Goal: Task Accomplishment & Management: Use online tool/utility

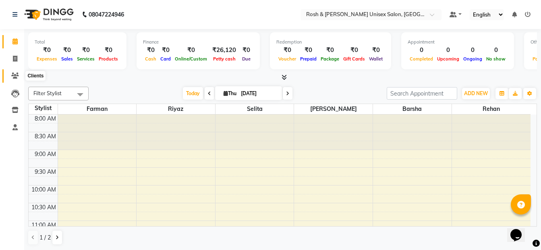
click at [12, 77] on icon at bounding box center [15, 76] width 8 height 6
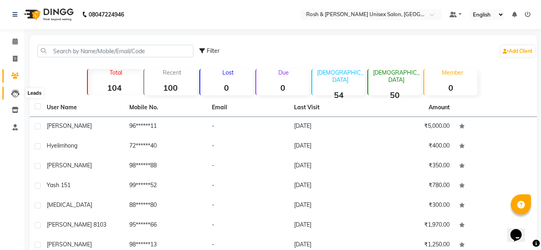
click at [15, 91] on icon at bounding box center [15, 93] width 8 height 8
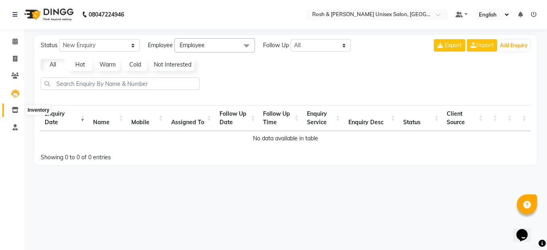
click at [15, 110] on icon at bounding box center [15, 110] width 7 height 6
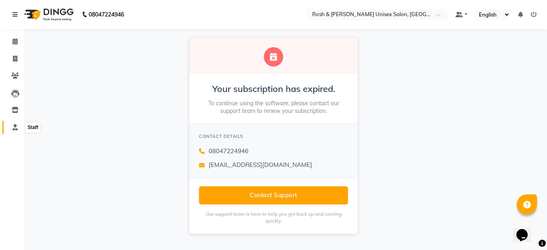
click at [18, 126] on span at bounding box center [15, 127] width 14 height 9
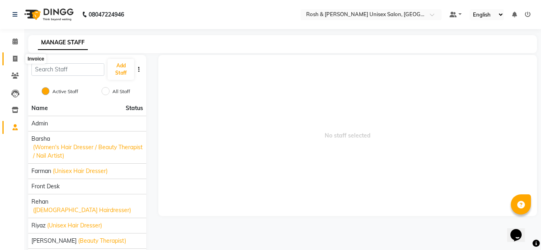
click at [13, 60] on icon at bounding box center [15, 59] width 4 height 6
select select "service"
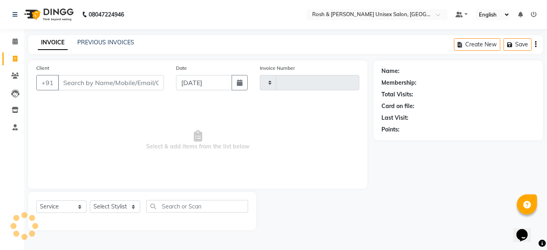
type input "0134"
select select "8757"
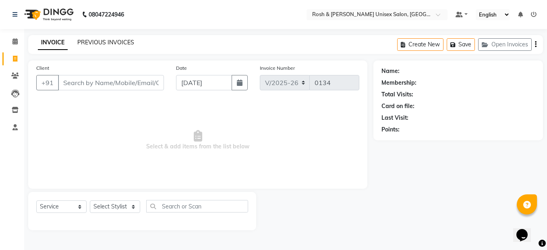
click at [101, 45] on link "PREVIOUS INVOICES" at bounding box center [105, 42] width 57 height 7
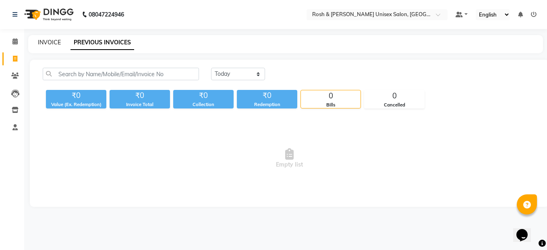
click at [55, 41] on link "INVOICE" at bounding box center [49, 42] width 23 height 7
select select "8757"
select select "service"
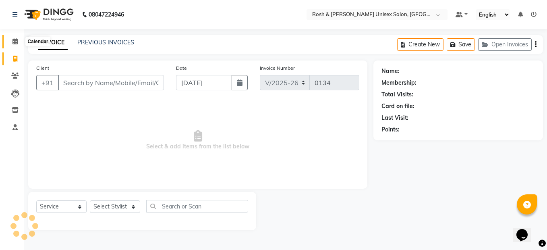
click at [18, 42] on span at bounding box center [15, 41] width 14 height 9
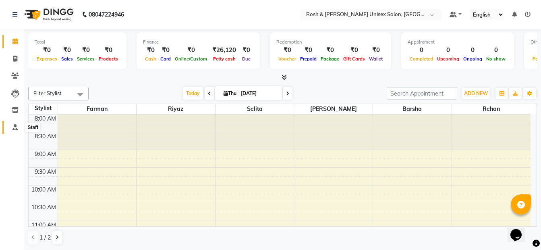
click at [18, 123] on span at bounding box center [15, 127] width 14 height 9
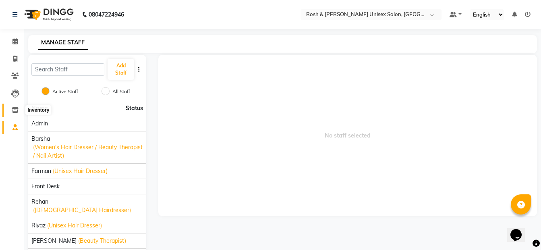
click at [19, 109] on span at bounding box center [15, 110] width 14 height 9
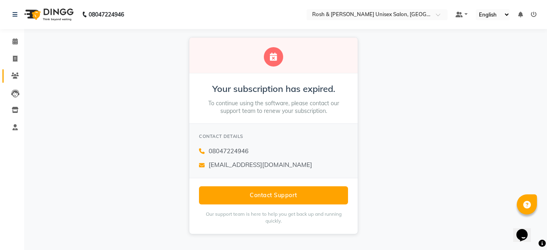
click at [15, 82] on link "Clients" at bounding box center [11, 75] width 19 height 13
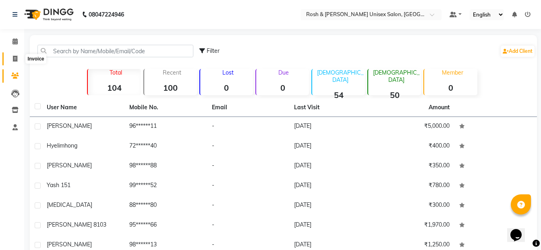
click at [17, 61] on icon at bounding box center [15, 59] width 4 height 6
select select "8757"
select select "service"
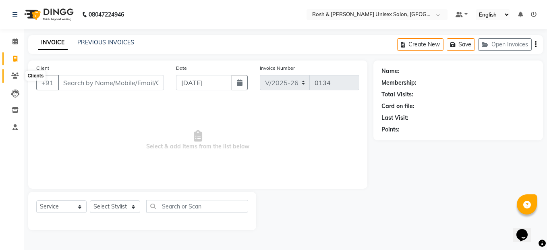
click at [19, 80] on span at bounding box center [15, 75] width 14 height 9
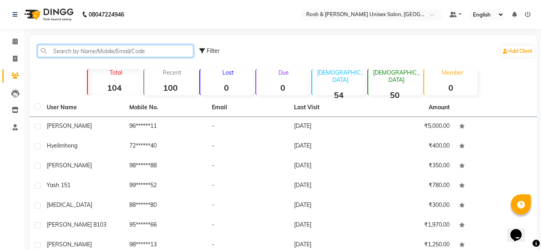
click at [77, 51] on input "text" at bounding box center [115, 51] width 156 height 12
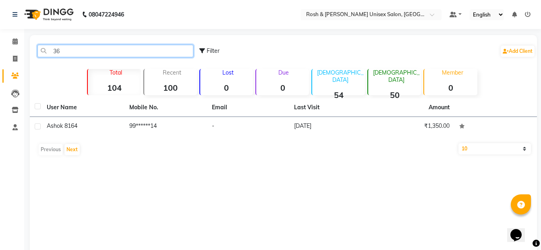
type input "3"
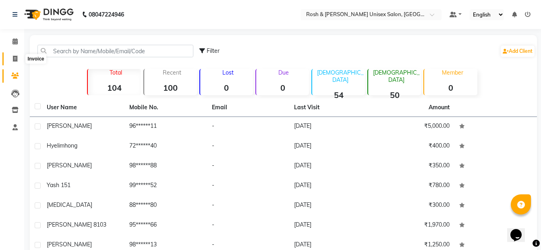
click at [14, 54] on span at bounding box center [15, 58] width 14 height 9
select select "service"
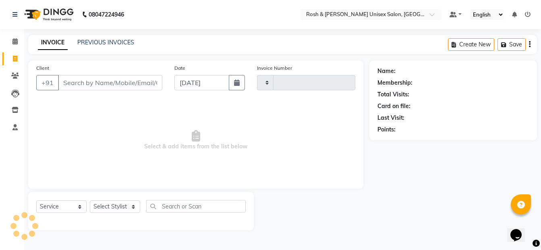
type input "0134"
select select "8757"
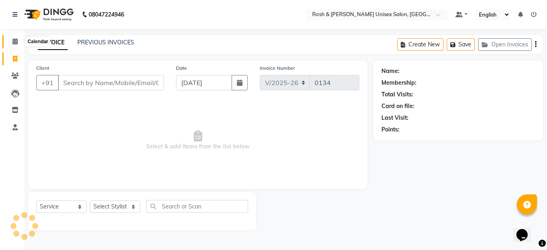
click at [14, 43] on icon at bounding box center [14, 41] width 5 height 6
